Goal: Information Seeking & Learning: Learn about a topic

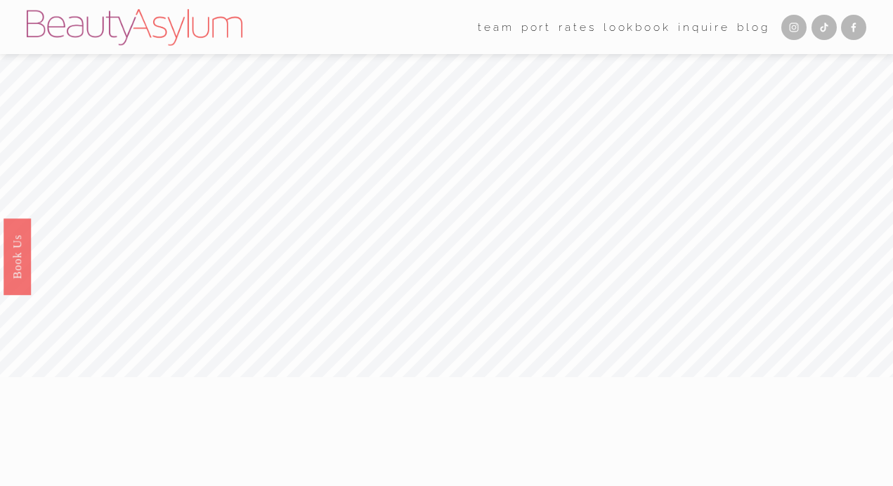
click at [538, 26] on link "port" at bounding box center [536, 27] width 30 height 22
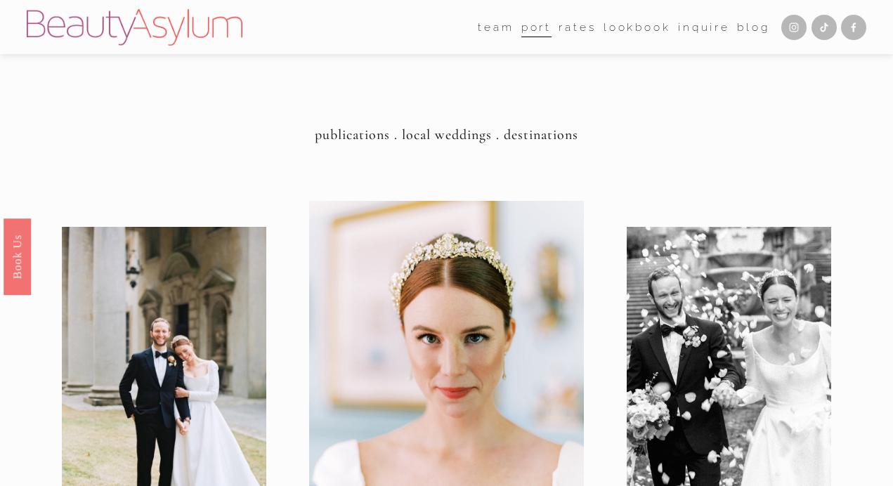
click at [639, 22] on link "Lookbook" at bounding box center [636, 27] width 67 height 22
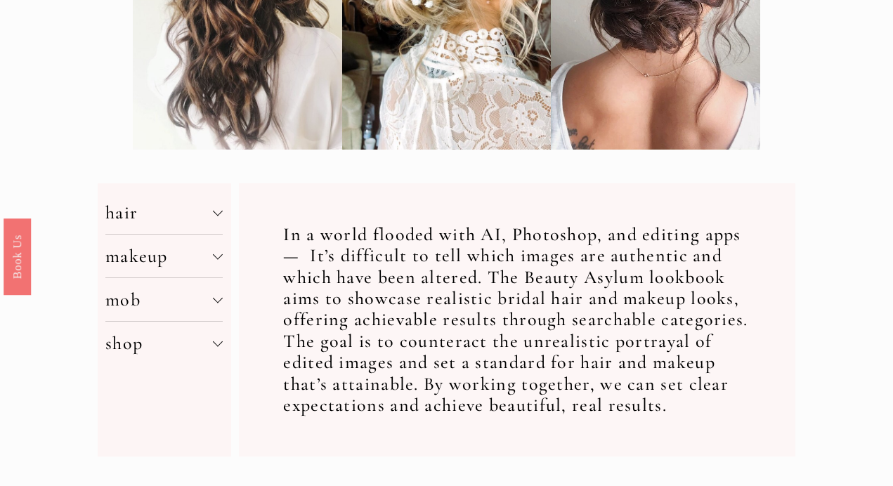
scroll to position [365, 0]
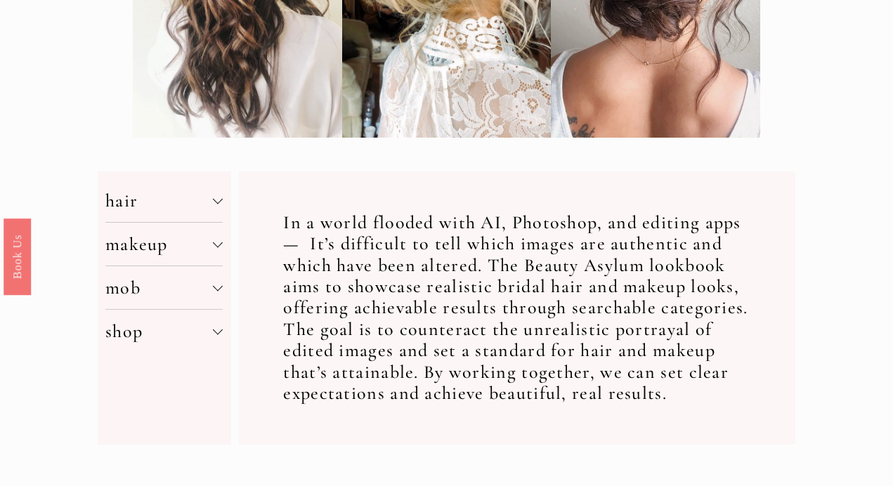
click at [207, 197] on span "hair" at bounding box center [158, 201] width 107 height 22
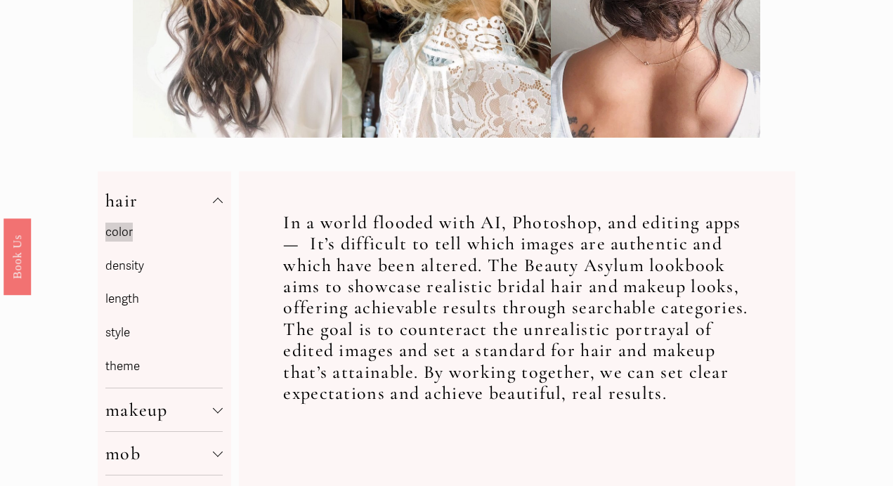
click at [124, 209] on span "hair" at bounding box center [158, 201] width 107 height 22
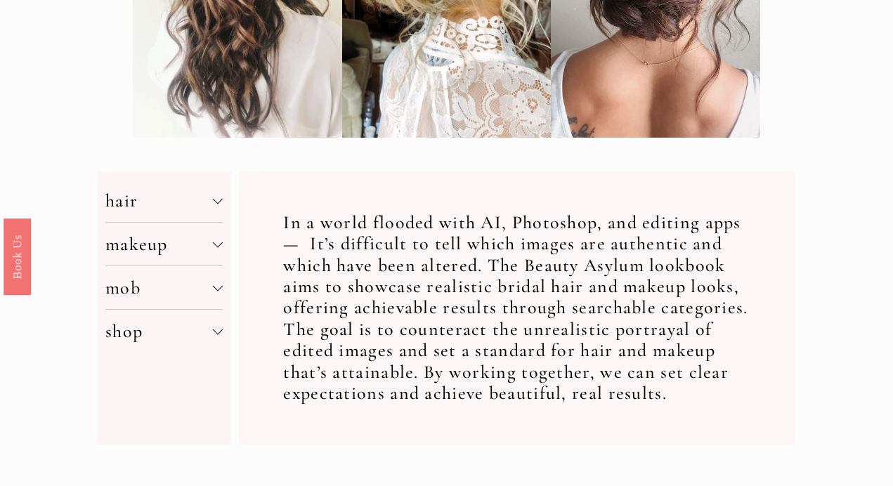
click at [124, 209] on span "hair" at bounding box center [158, 201] width 107 height 22
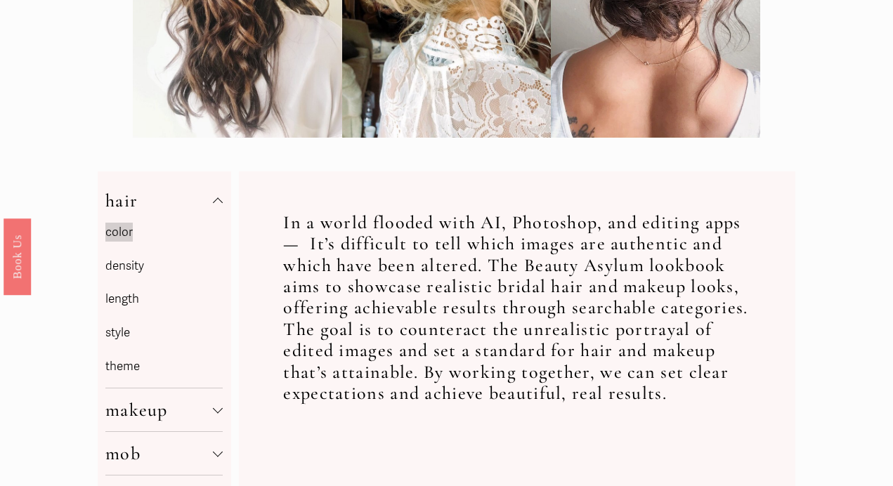
click at [119, 230] on mark "color" at bounding box center [118, 232] width 27 height 19
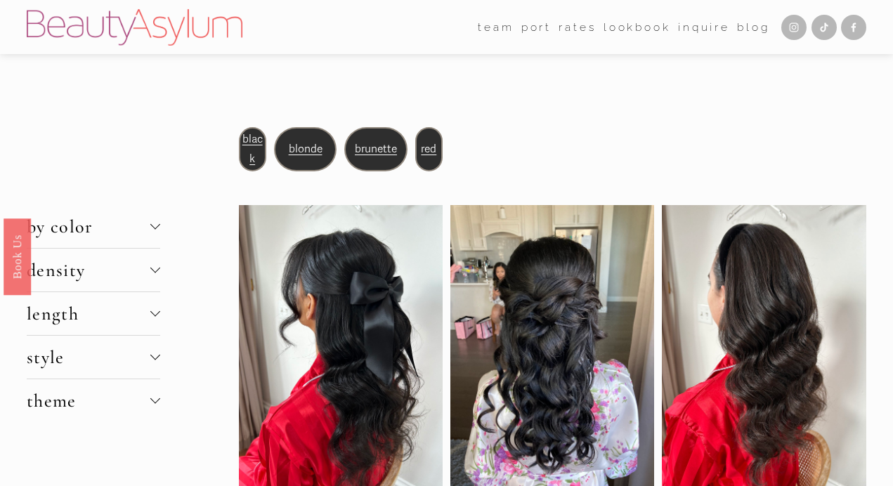
click at [114, 263] on span "density" at bounding box center [89, 270] width 124 height 22
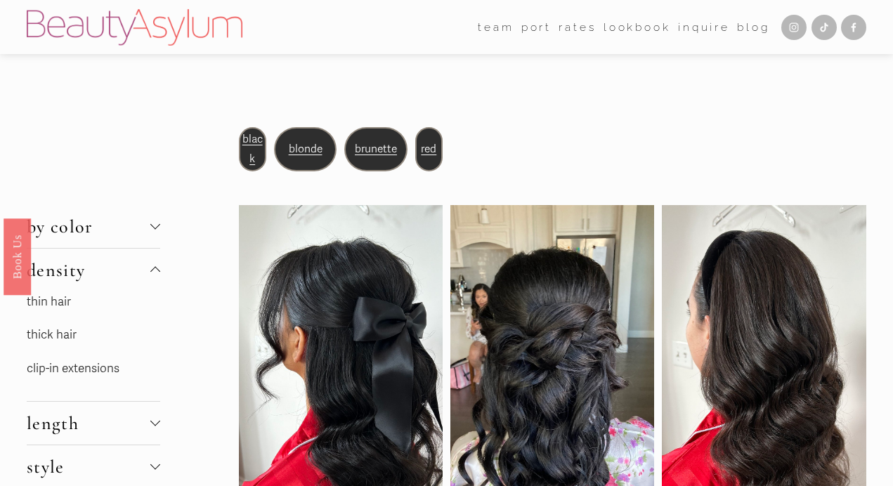
click at [114, 208] on button "by color" at bounding box center [93, 226] width 133 height 43
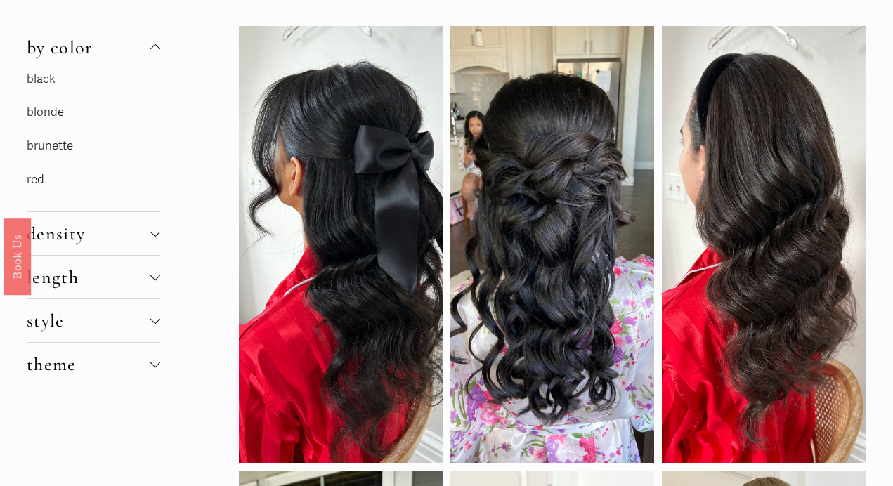
scroll to position [180, 0]
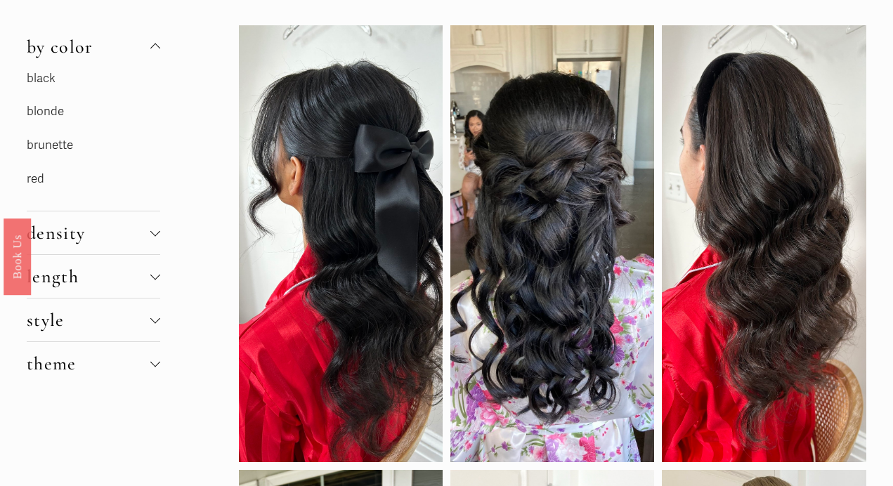
click at [110, 315] on span "style" at bounding box center [89, 320] width 124 height 22
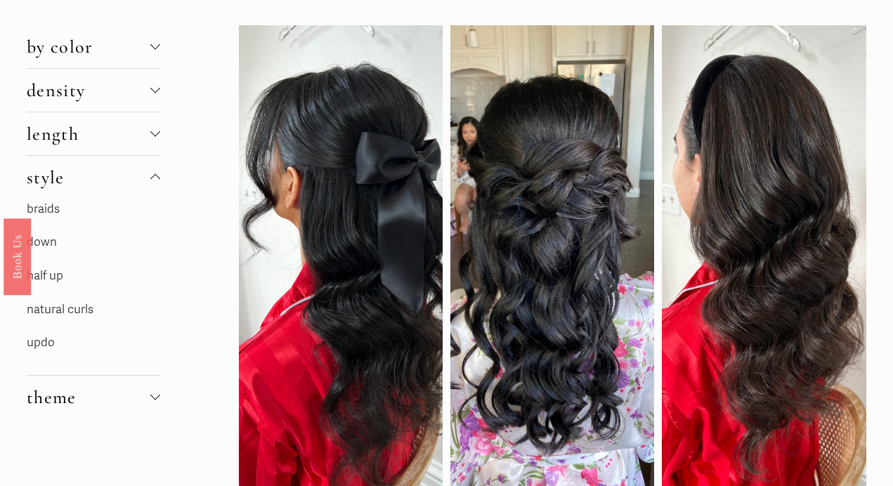
click at [42, 344] on link "updo" at bounding box center [41, 342] width 28 height 15
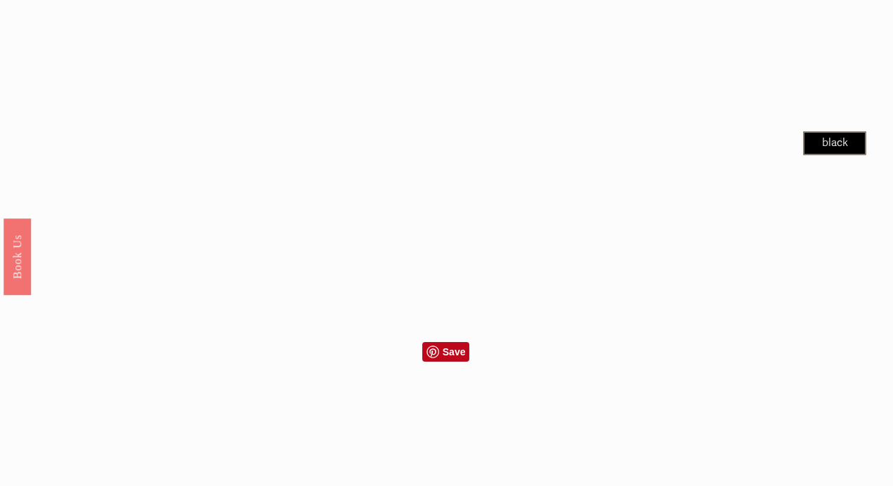
scroll to position [921, 0]
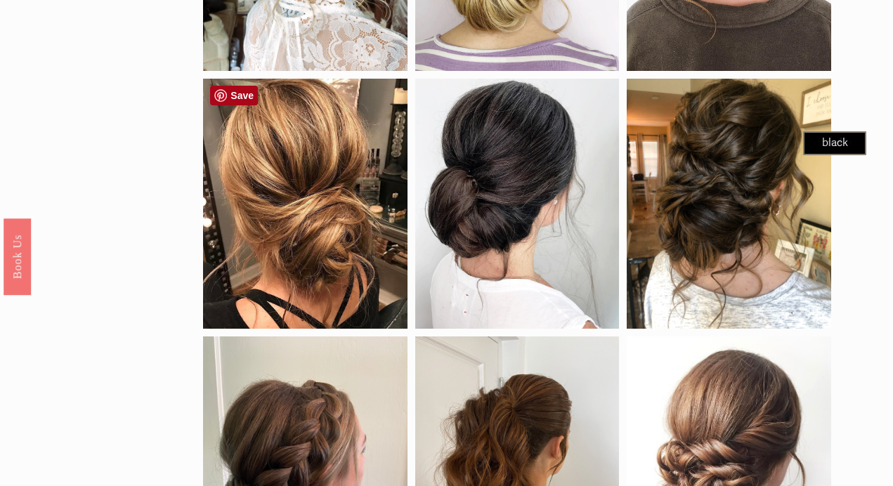
click at [226, 93] on link "Save" at bounding box center [234, 96] width 48 height 20
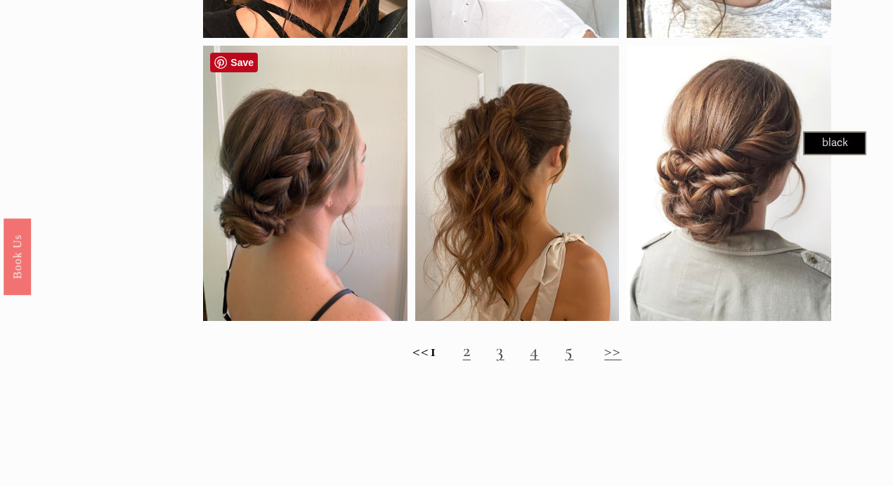
scroll to position [1213, 0]
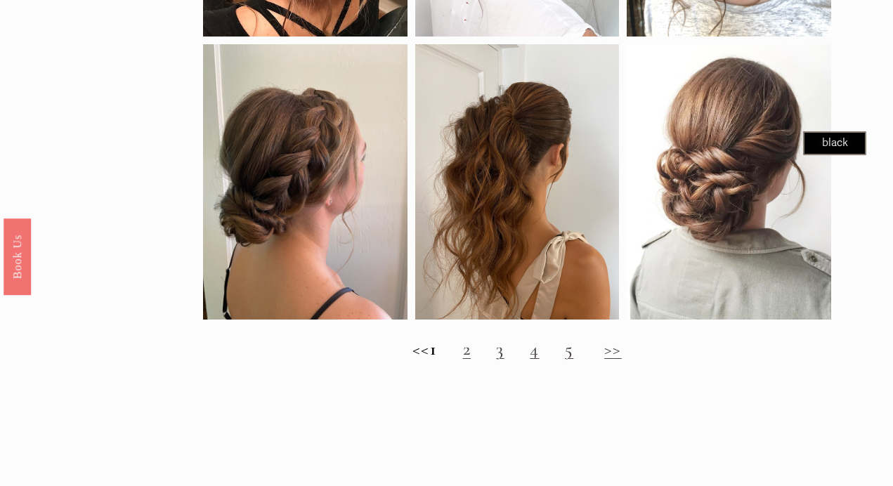
click at [622, 353] on link ">>" at bounding box center [613, 349] width 18 height 22
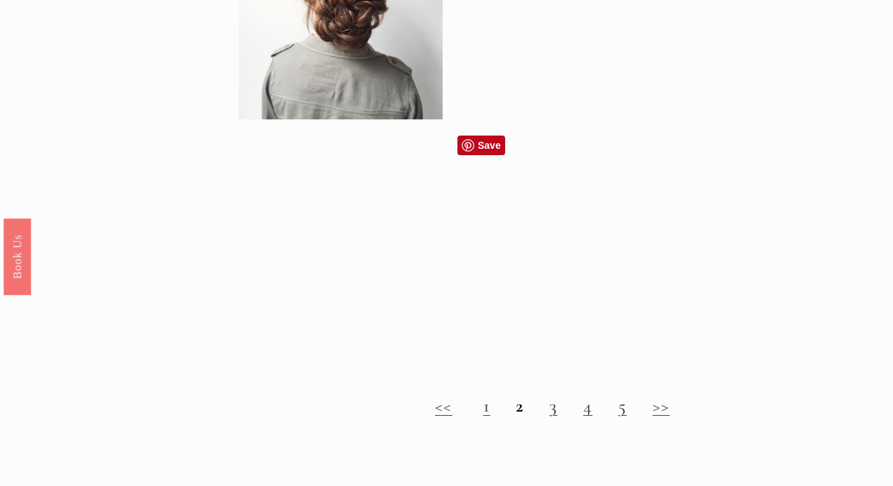
scroll to position [1119, 0]
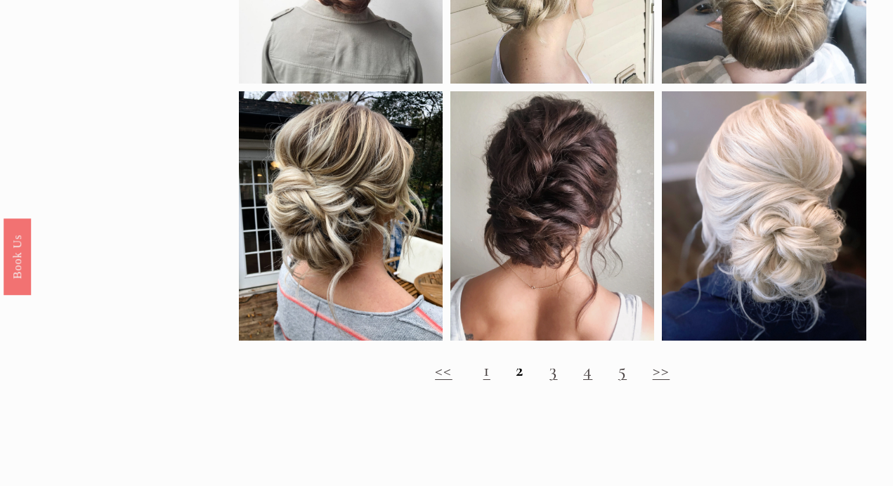
click at [666, 381] on link ">>" at bounding box center [661, 370] width 18 height 22
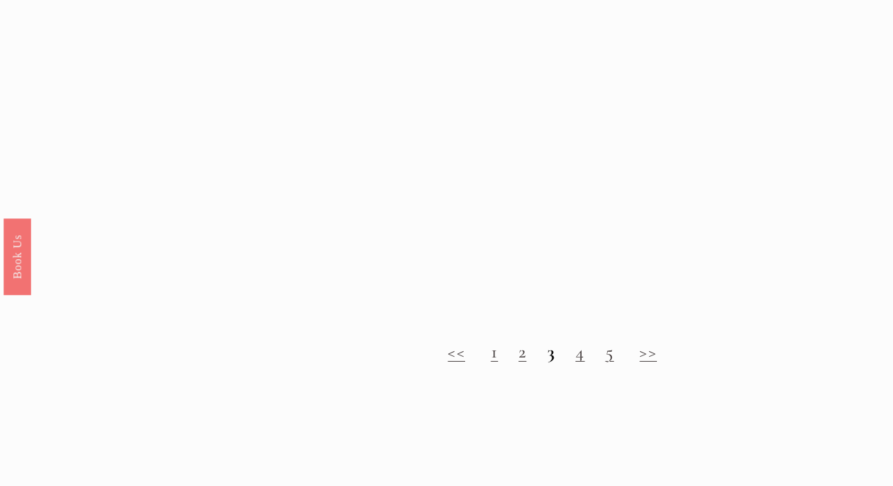
scroll to position [1195, 0]
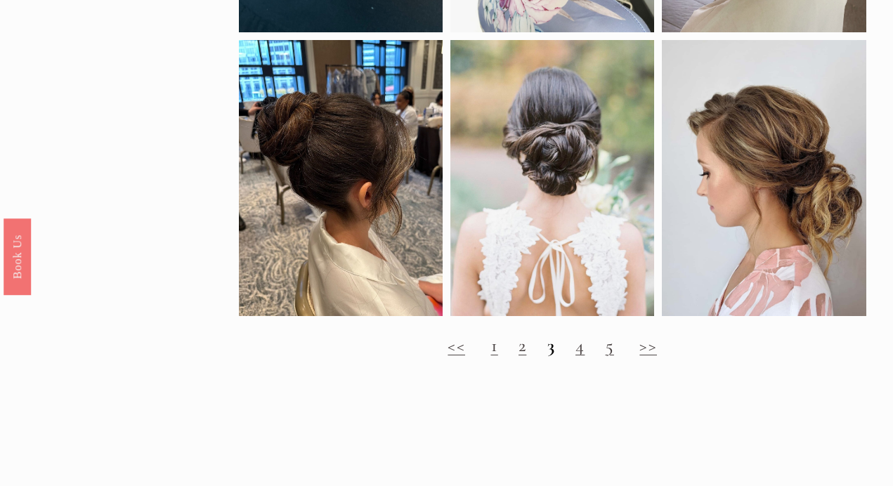
click at [648, 343] on link ">>" at bounding box center [648, 345] width 18 height 22
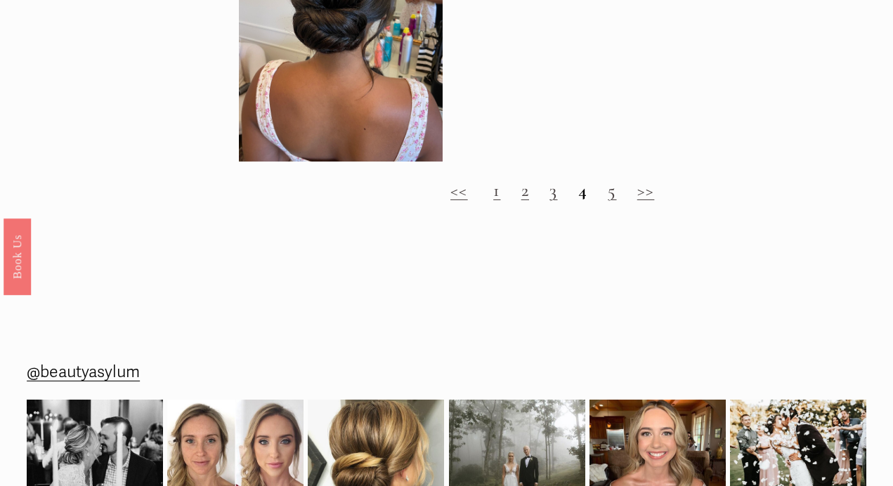
scroll to position [1386, 0]
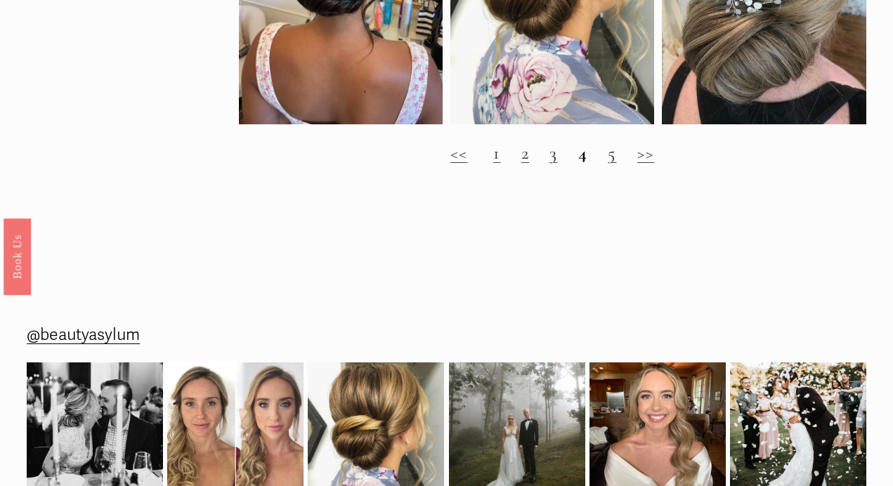
click at [643, 157] on link ">>" at bounding box center [646, 153] width 18 height 22
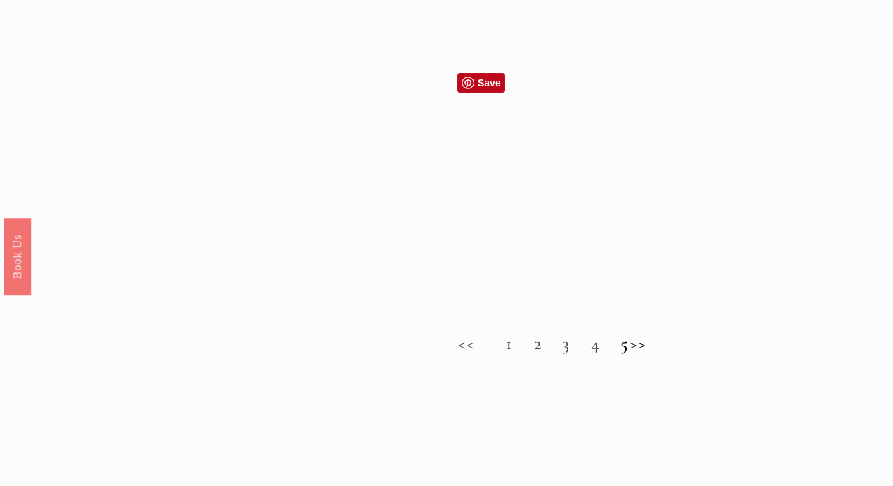
scroll to position [1211, 0]
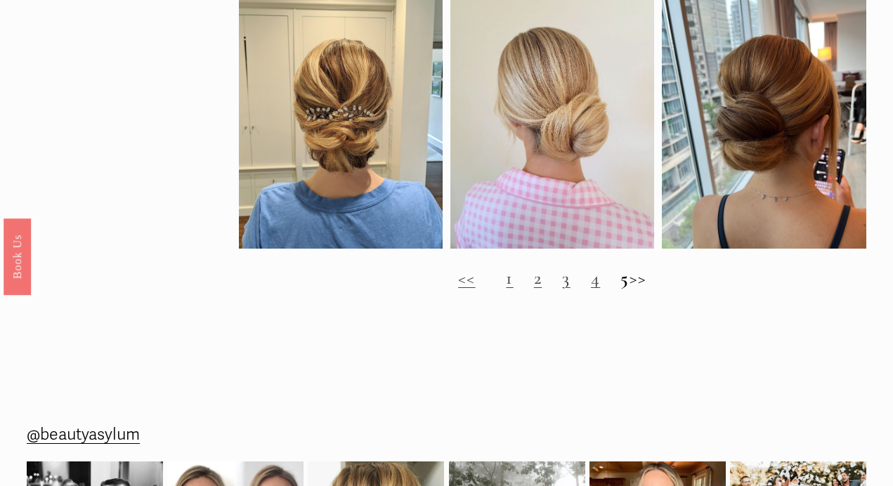
click at [655, 286] on h2 "<< 1 2 3 4 5 >>" at bounding box center [552, 278] width 627 height 21
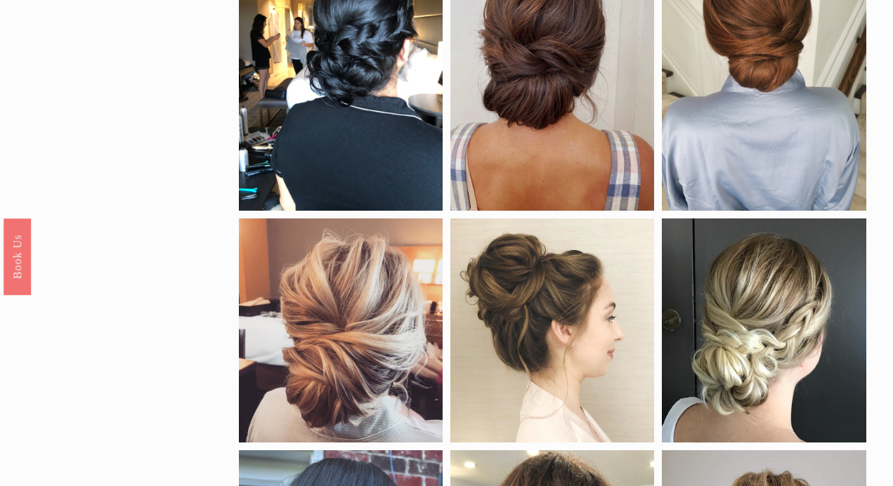
scroll to position [0, 0]
